Goal: Task Accomplishment & Management: Manage account settings

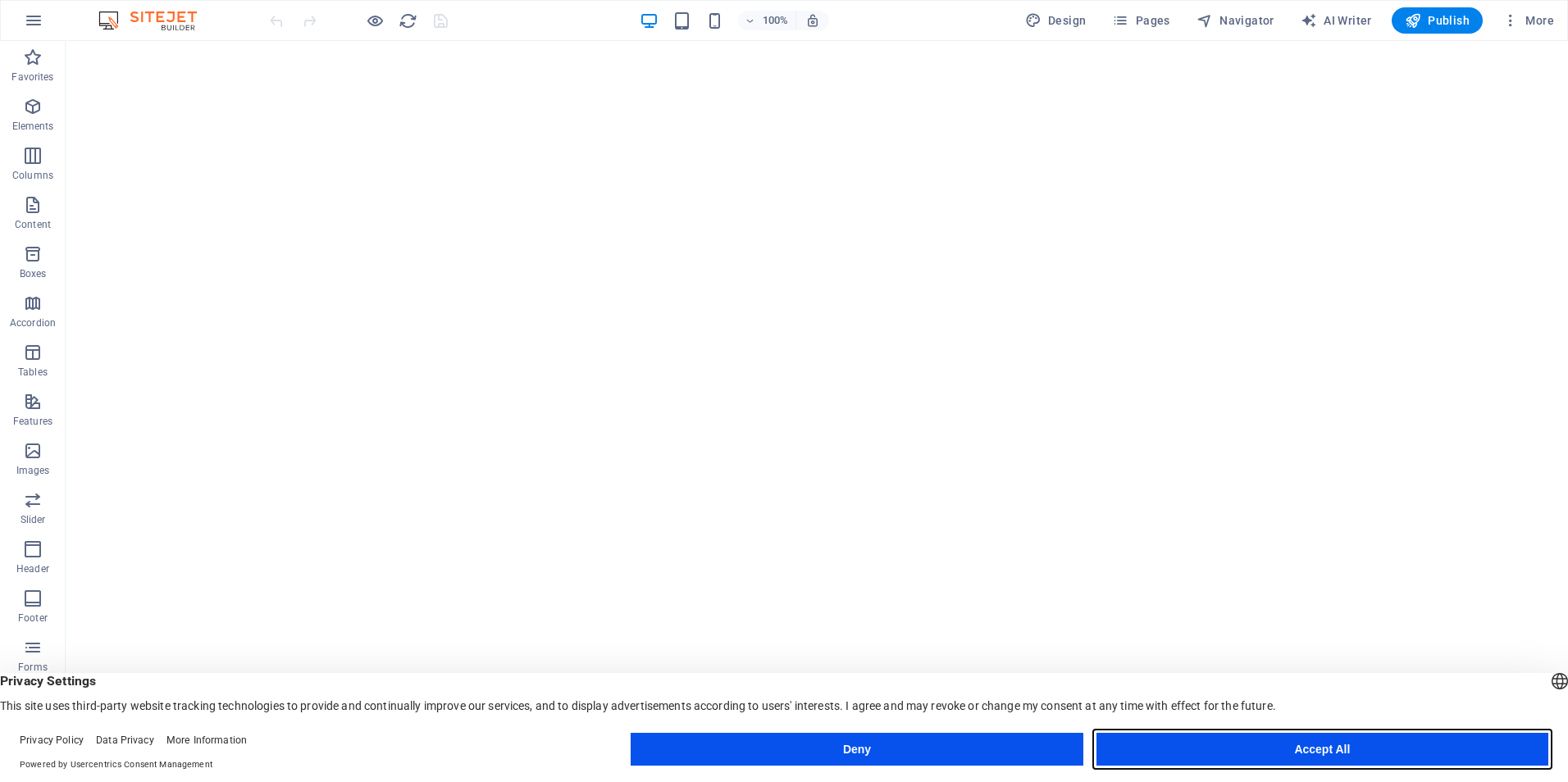
click at [1386, 746] on button "Accept All" at bounding box center [1321, 750] width 452 height 33
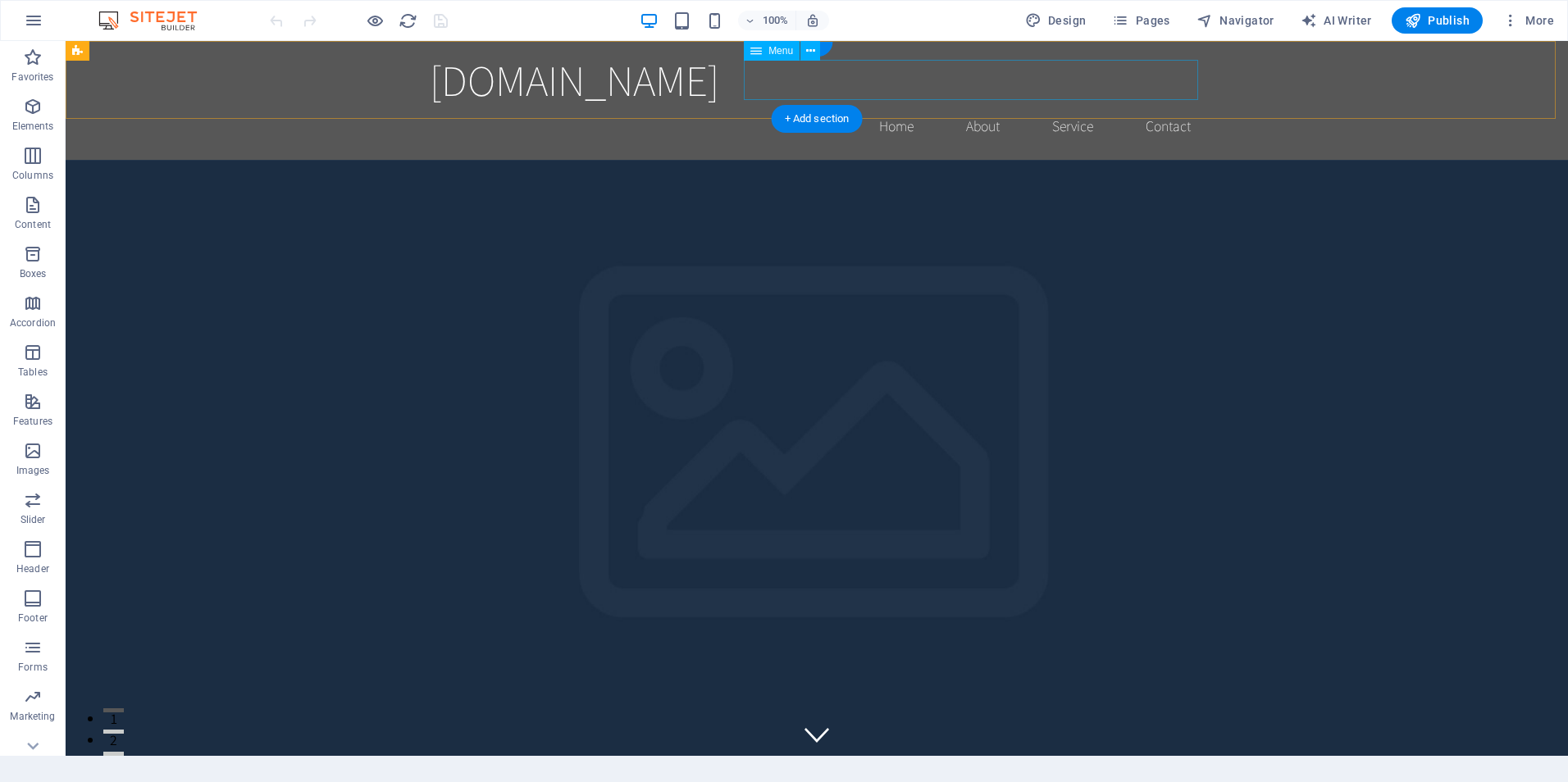
click at [751, 106] on ul "Home About Service Contact" at bounding box center [816, 126] width 774 height 41
click at [656, 94] on span "[DOMAIN_NAME]" at bounding box center [573, 79] width 289 height 56
click at [429, 94] on span "[DOMAIN_NAME]" at bounding box center [573, 79] width 289 height 56
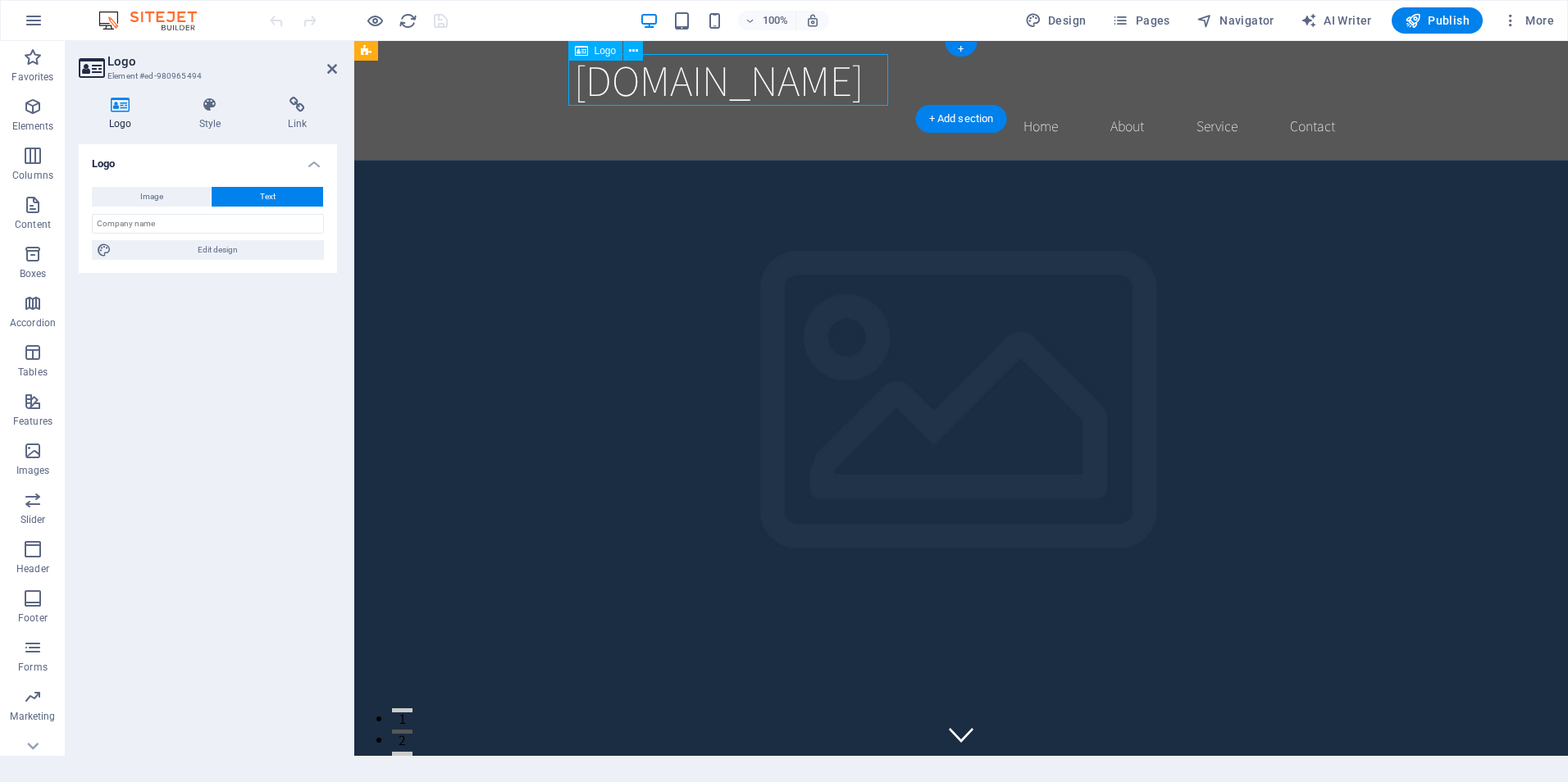
drag, startPoint x: 814, startPoint y: 83, endPoint x: 864, endPoint y: 82, distance: 50.0
click at [863, 82] on span "[DOMAIN_NAME]" at bounding box center [718, 79] width 289 height 56
click at [853, 82] on span "[DOMAIN_NAME]" at bounding box center [718, 79] width 289 height 56
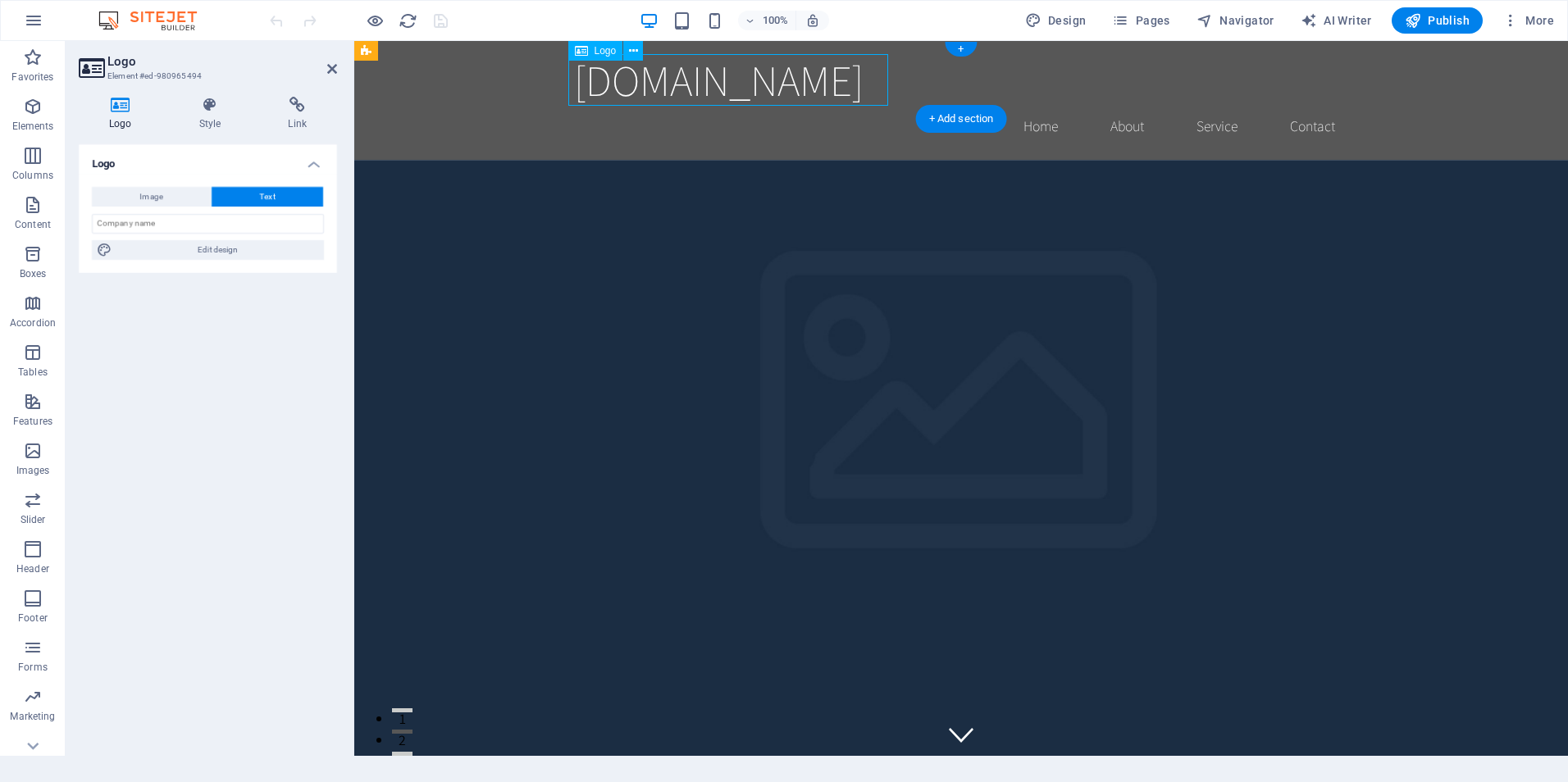
click at [853, 82] on span "[DOMAIN_NAME]" at bounding box center [718, 79] width 289 height 56
click at [130, 119] on h4 "Logo" at bounding box center [124, 114] width 90 height 34
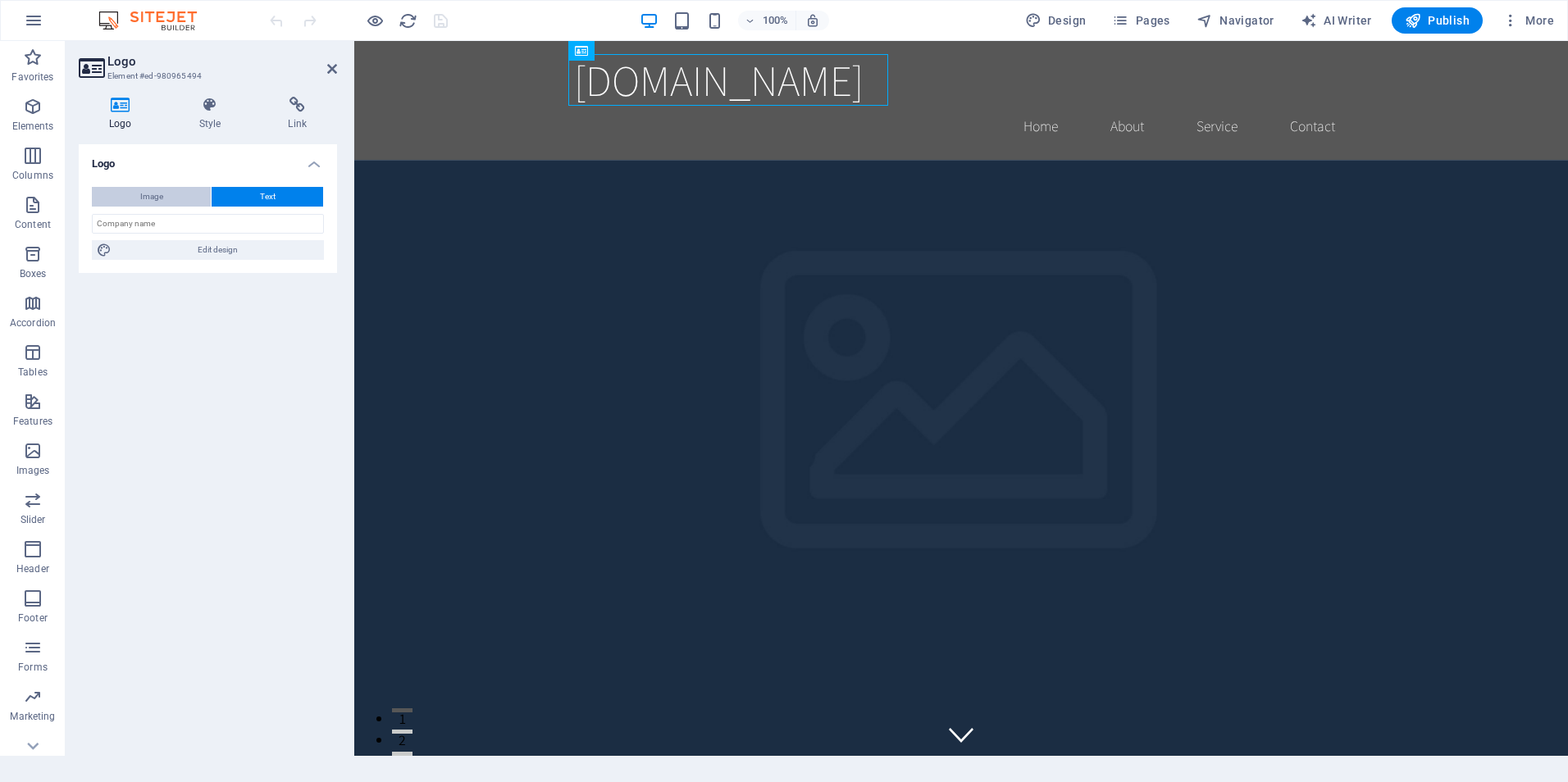
click at [143, 196] on span "Image" at bounding box center [151, 196] width 23 height 19
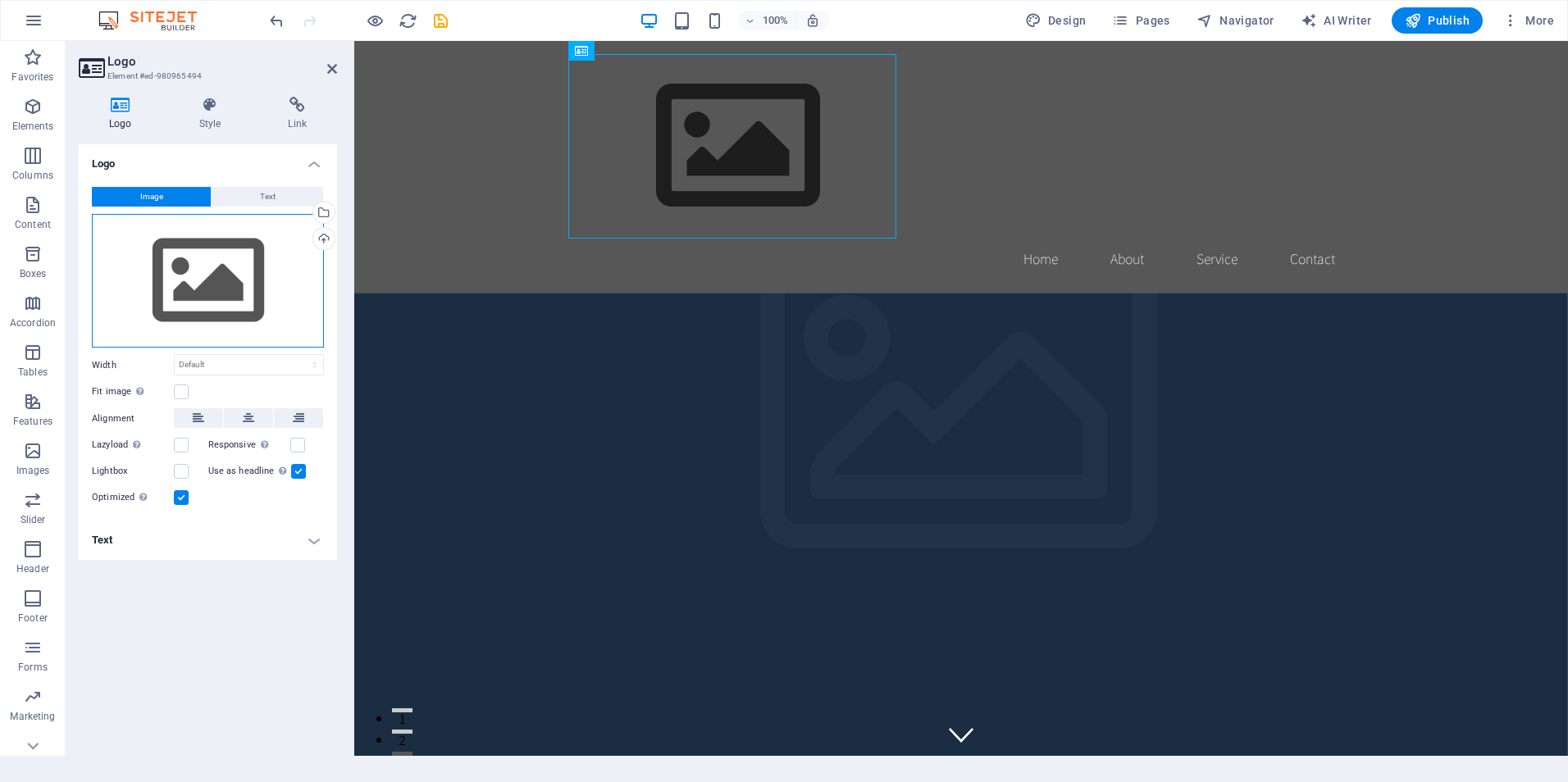
click at [231, 307] on div "Drag files here, click to choose files or select files from Files or our free s…" at bounding box center [207, 282] width 232 height 135
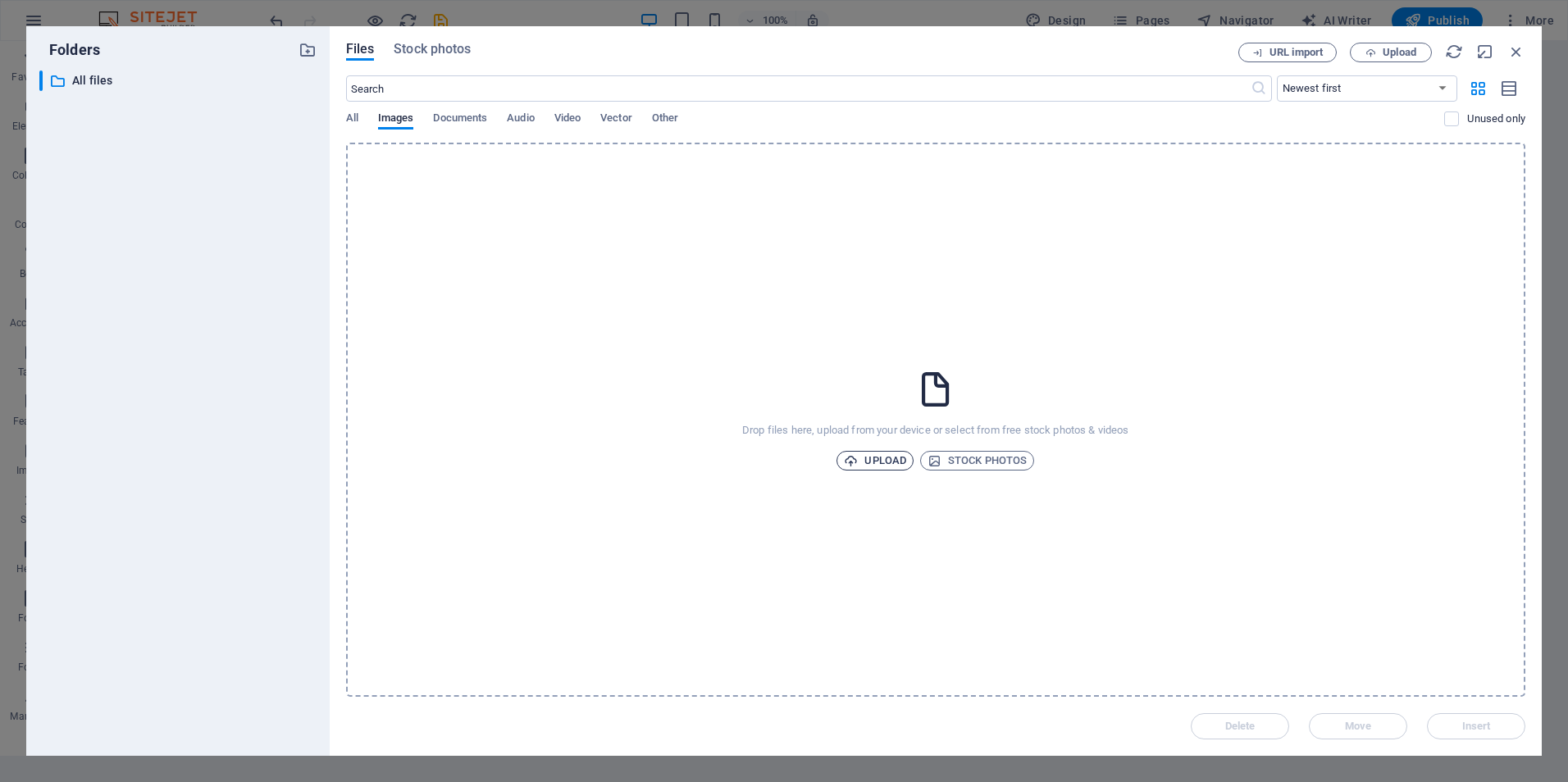
click at [891, 461] on span "Upload" at bounding box center [874, 460] width 62 height 19
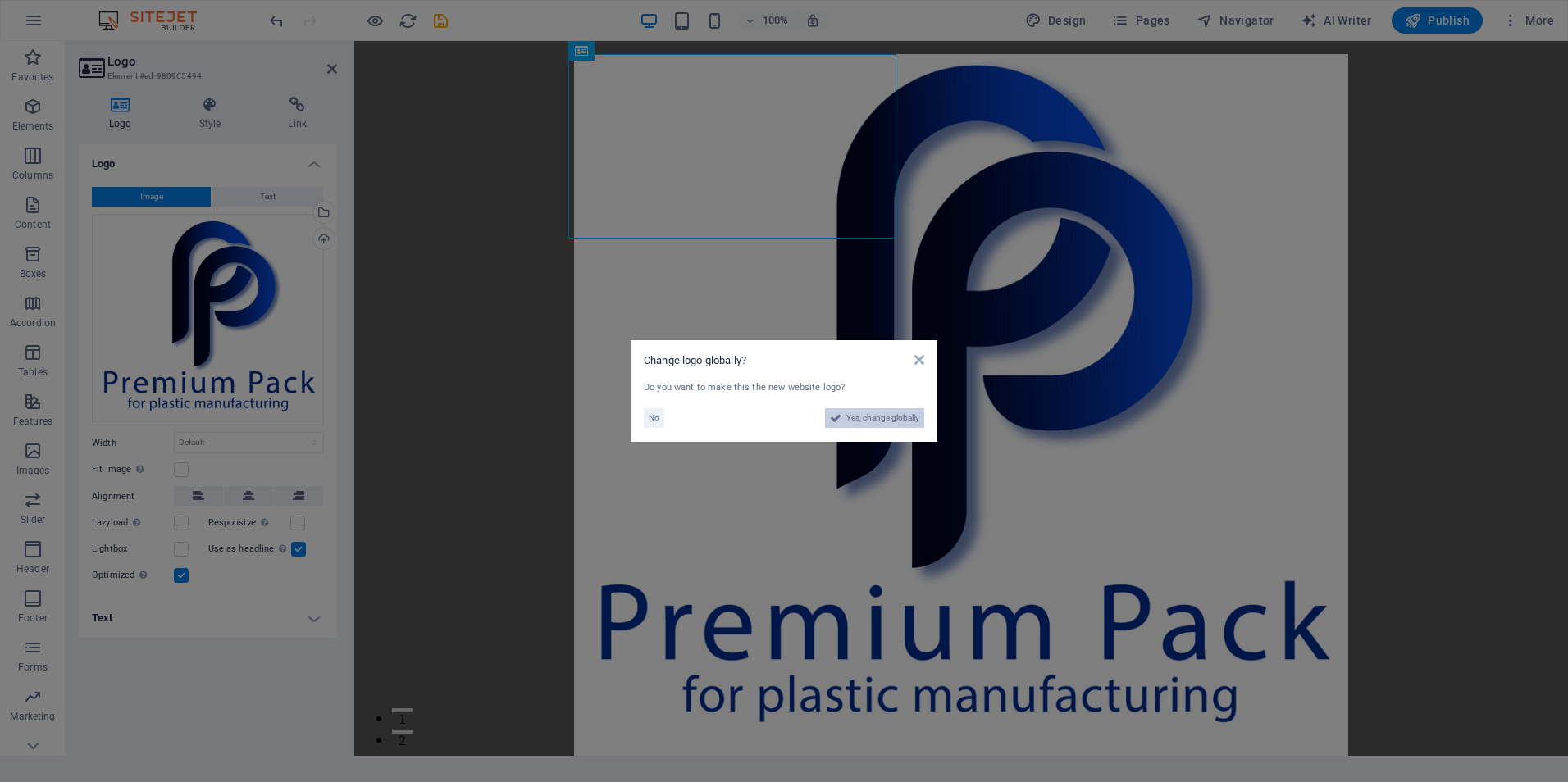
click at [883, 422] on span "Yes, change globally" at bounding box center [882, 417] width 73 height 19
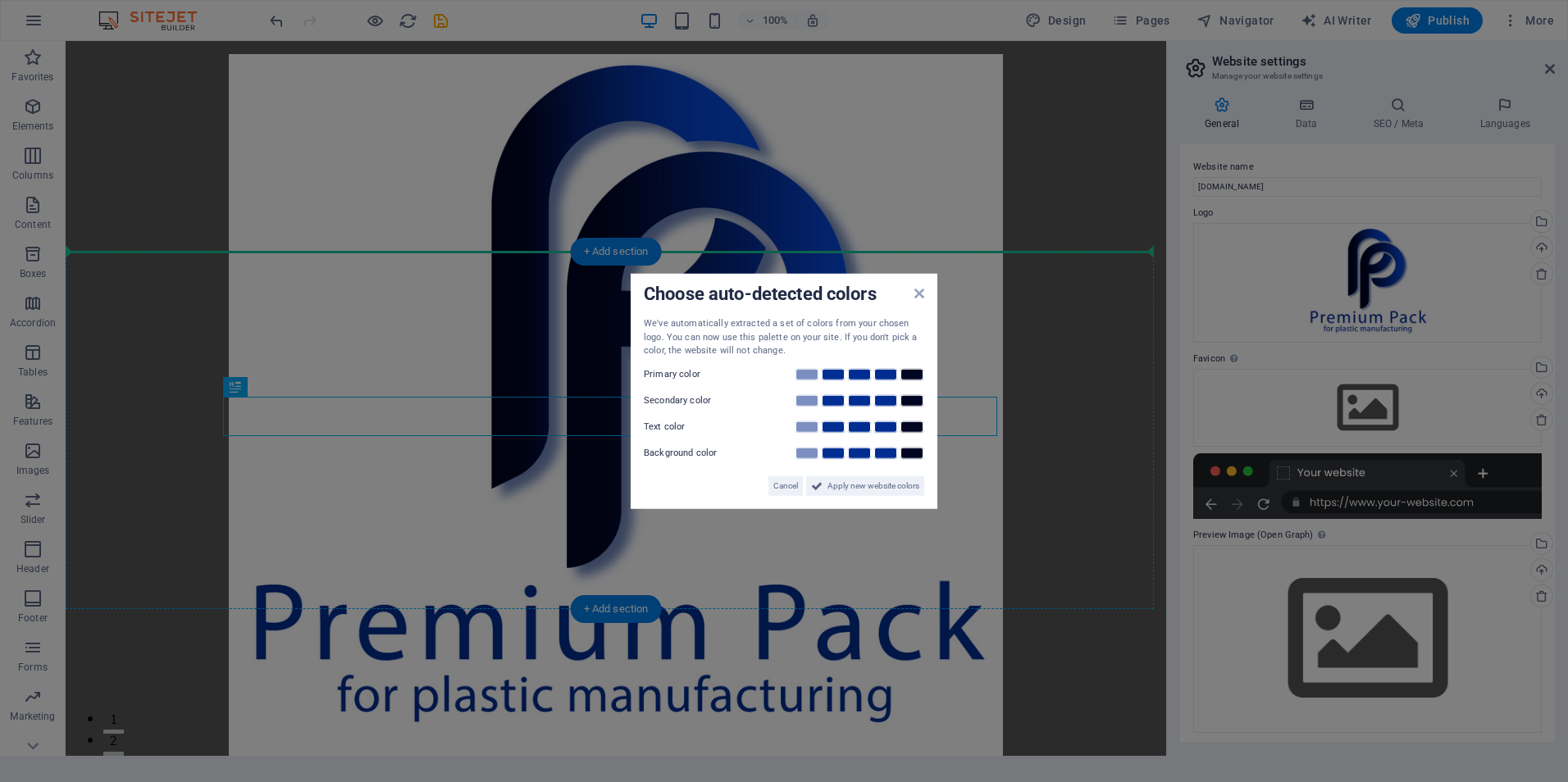
drag, startPoint x: 948, startPoint y: 463, endPoint x: 898, endPoint y: 391, distance: 87.7
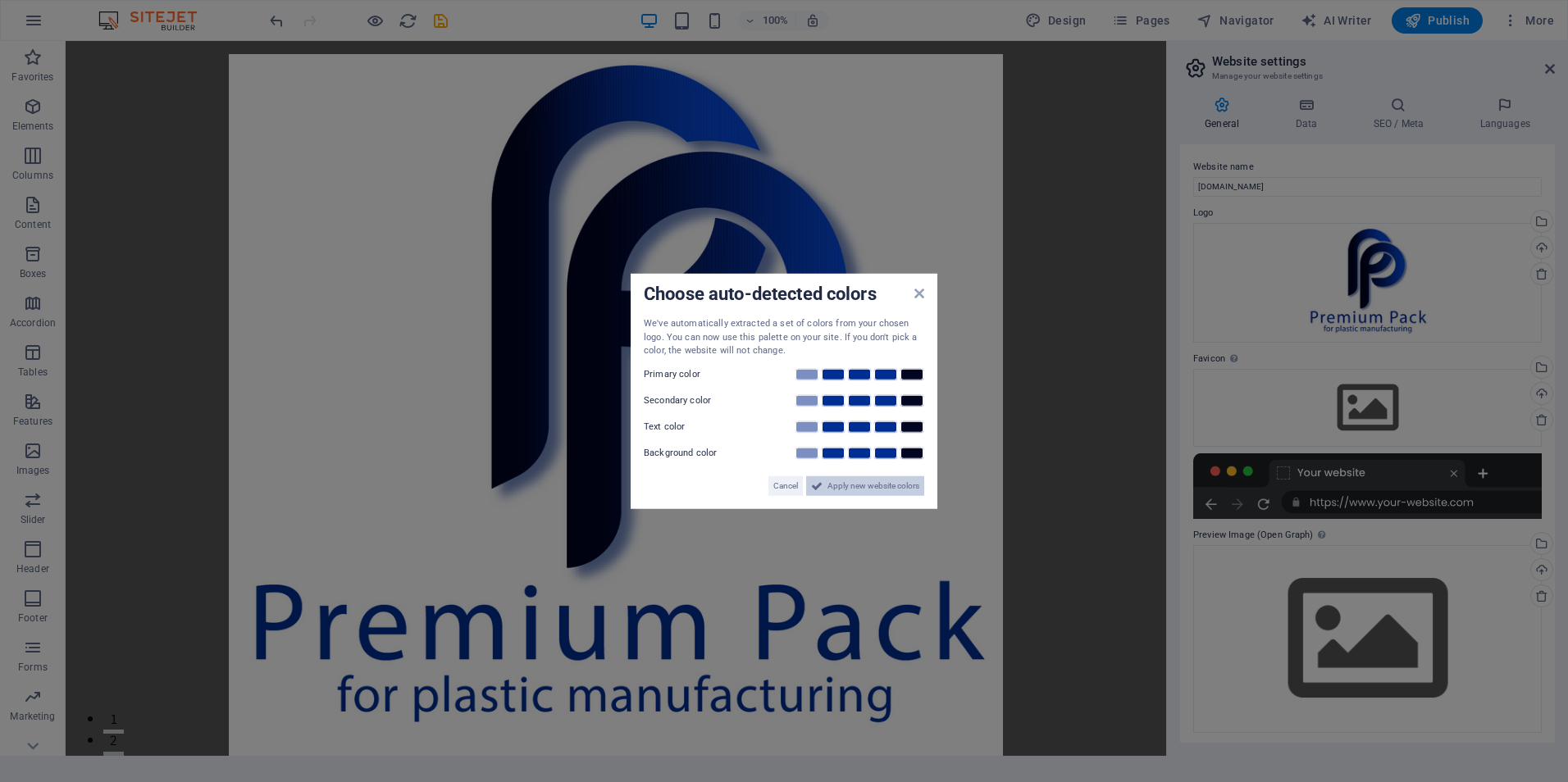
click at [875, 490] on span "Apply new website colors" at bounding box center [873, 485] width 91 height 19
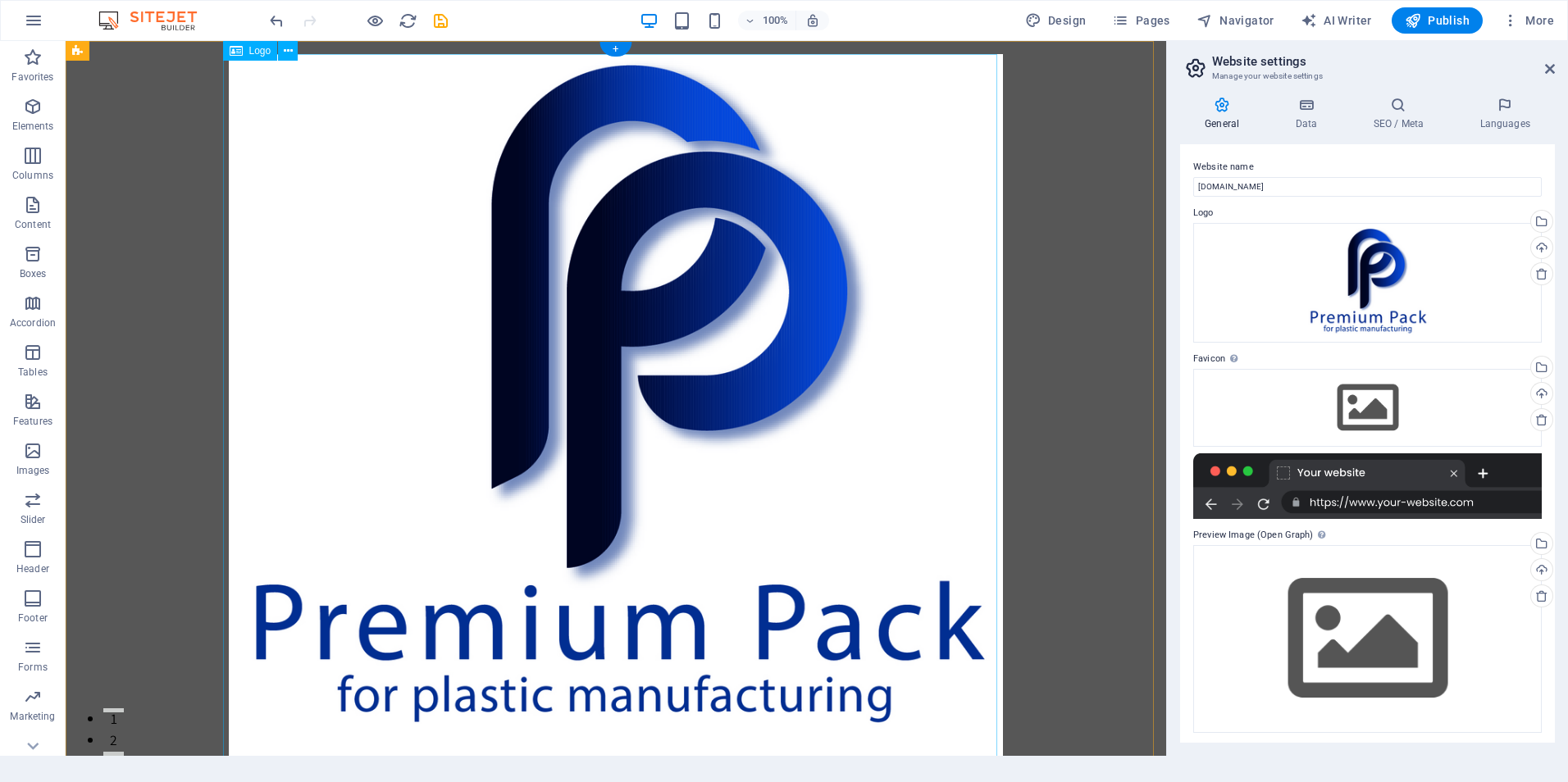
click at [773, 216] on img at bounding box center [616, 406] width 774 height 704
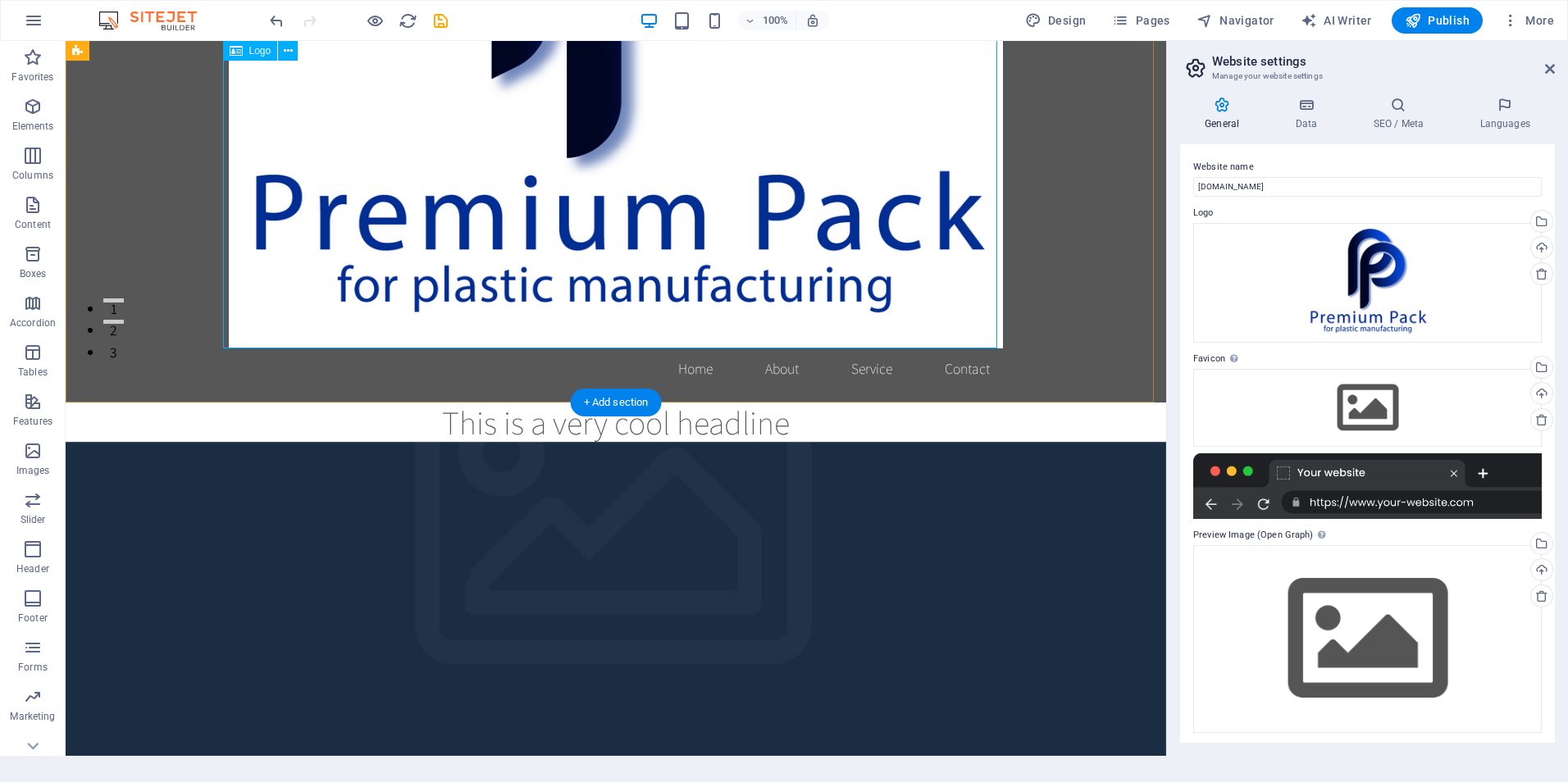
scroll to position [246, 0]
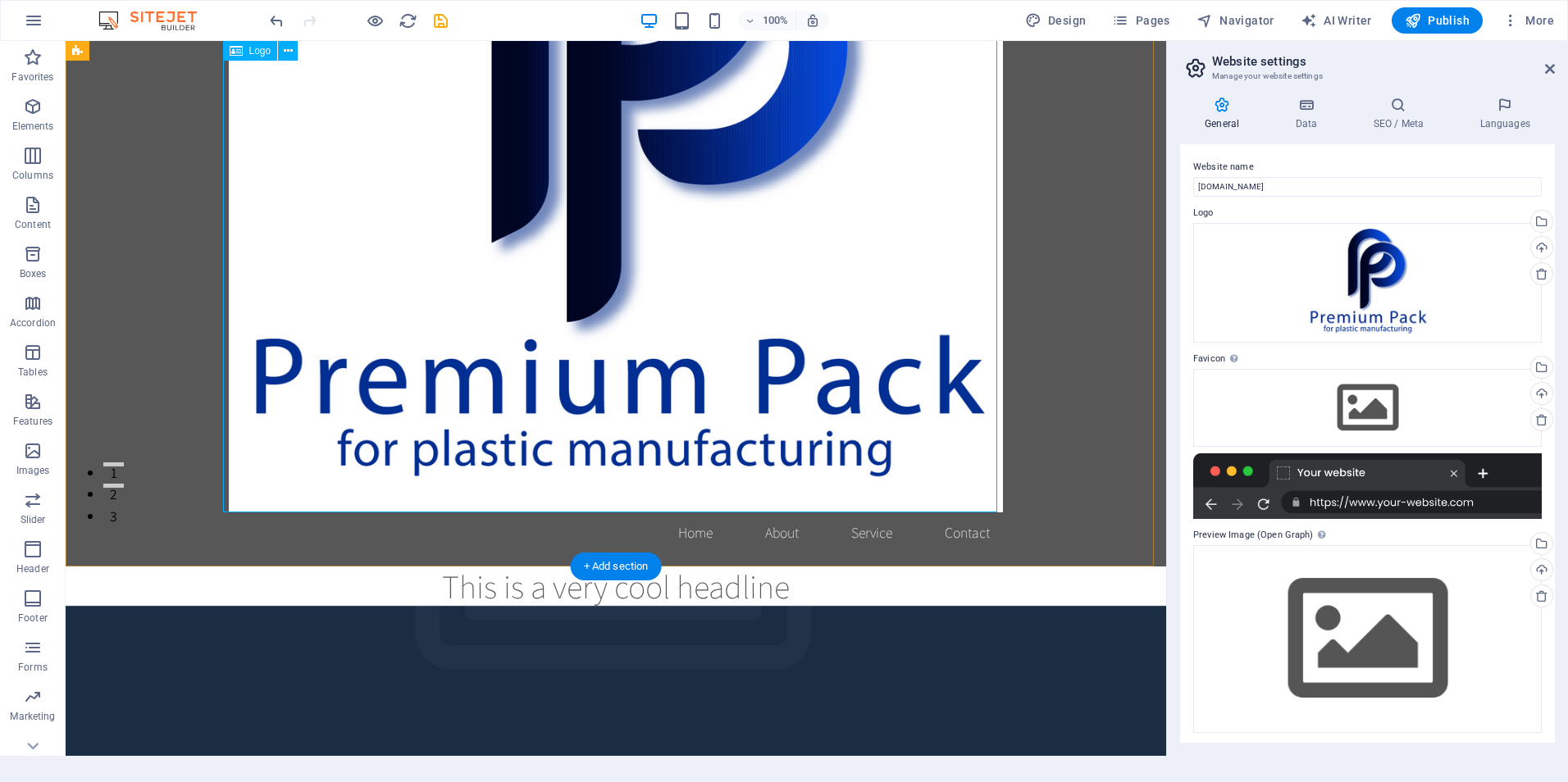
click at [893, 405] on img at bounding box center [616, 160] width 774 height 704
